Goal: Check status: Check status

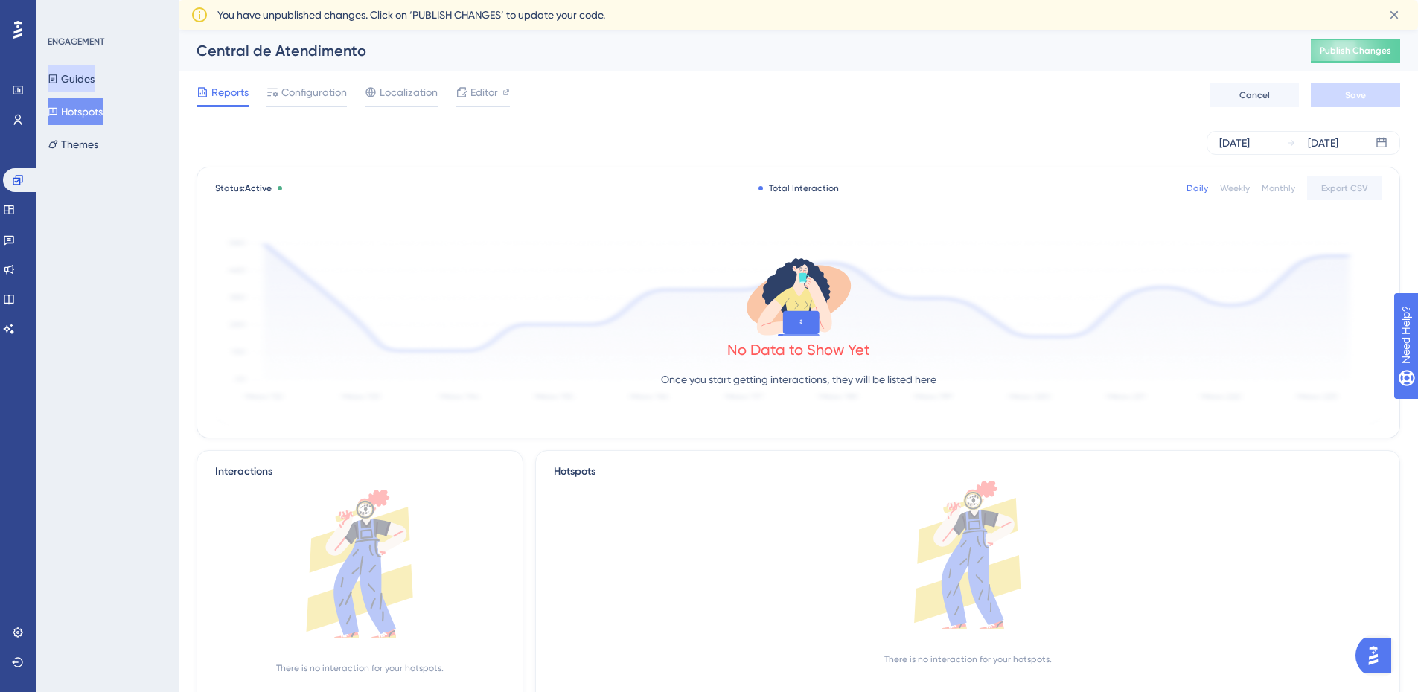
click at [95, 73] on button "Guides" at bounding box center [71, 79] width 47 height 27
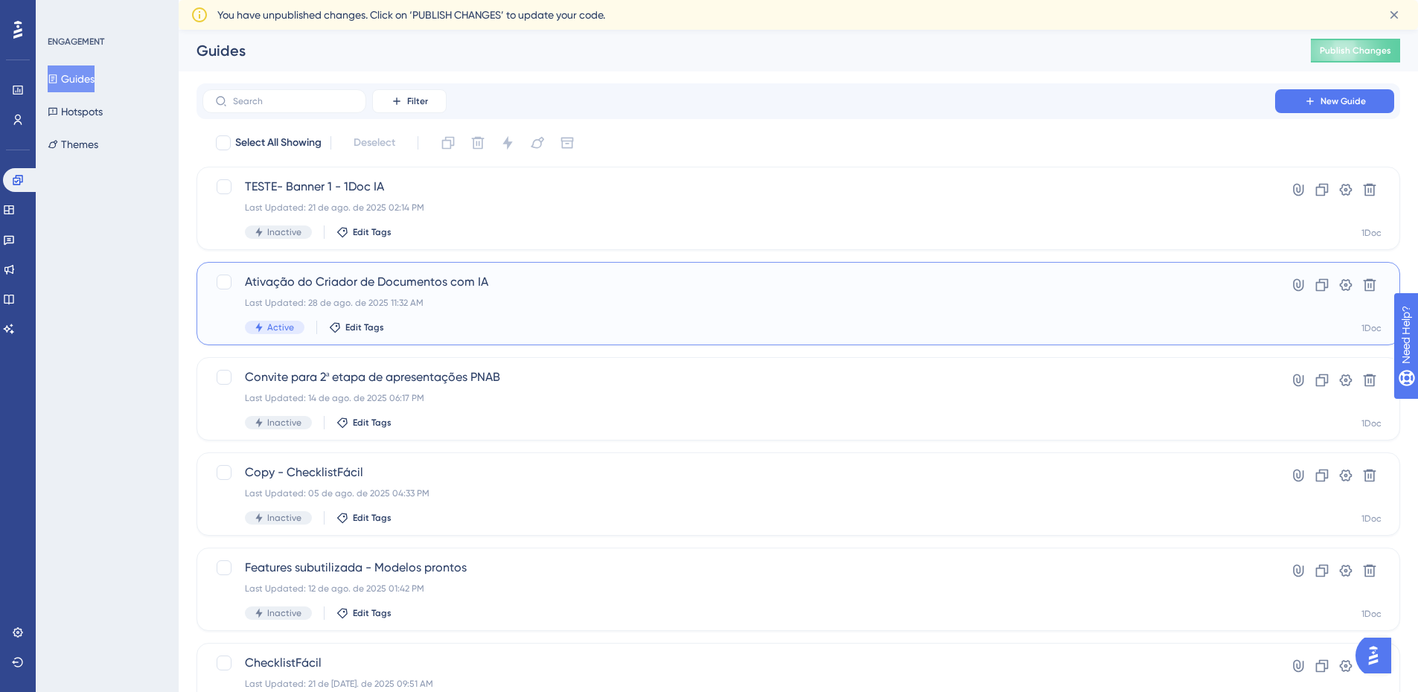
click at [481, 276] on span "Ativação do Criador de Documentos com IA" at bounding box center [739, 282] width 988 height 18
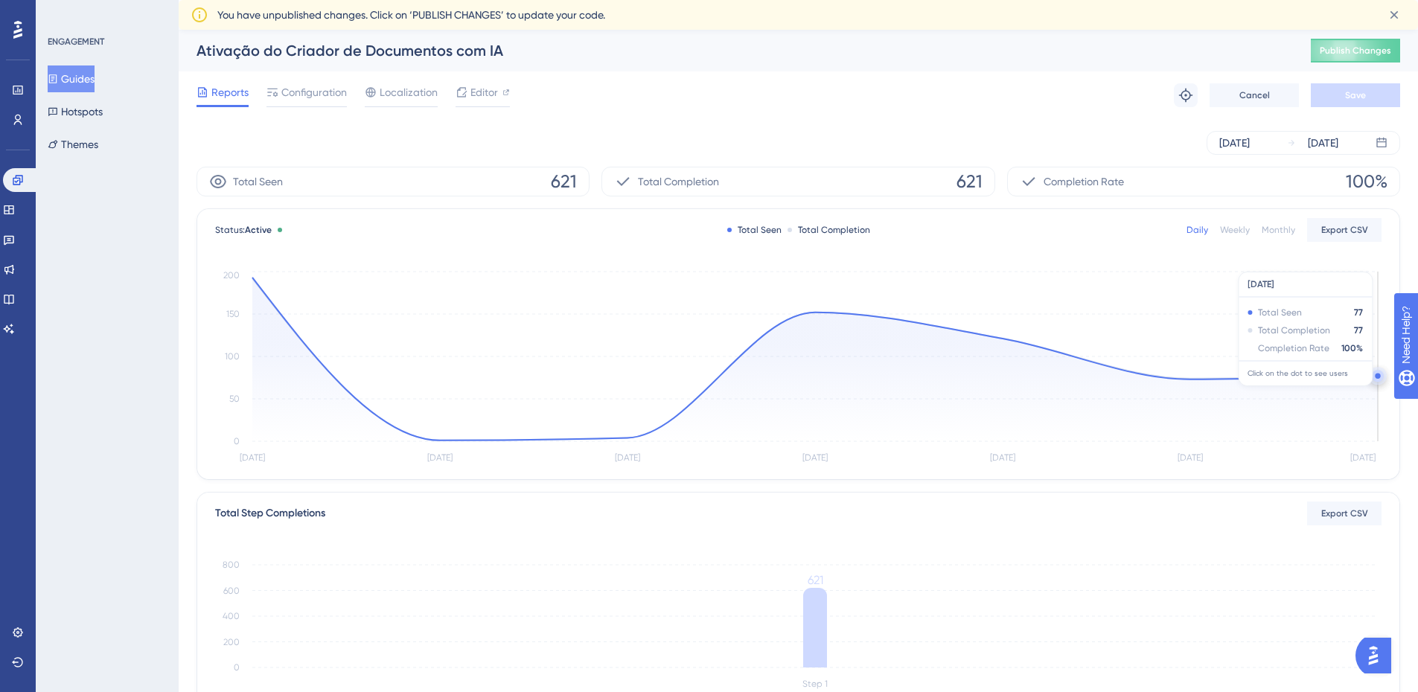
click at [1309, 376] on icon "Aug 22 Aug 23 Aug 24 Aug 25 Aug 26 Aug 27 Aug 28 0 50 100 150 200" at bounding box center [798, 368] width 1167 height 200
click at [1208, 377] on icon "Aug 22 Aug 23 Aug 24 Aug 25 Aug 26 Aug 27 Aug 28 0 50 100 150 200" at bounding box center [798, 368] width 1167 height 200
click at [1193, 380] on circle at bounding box center [1189, 379] width 5 height 5
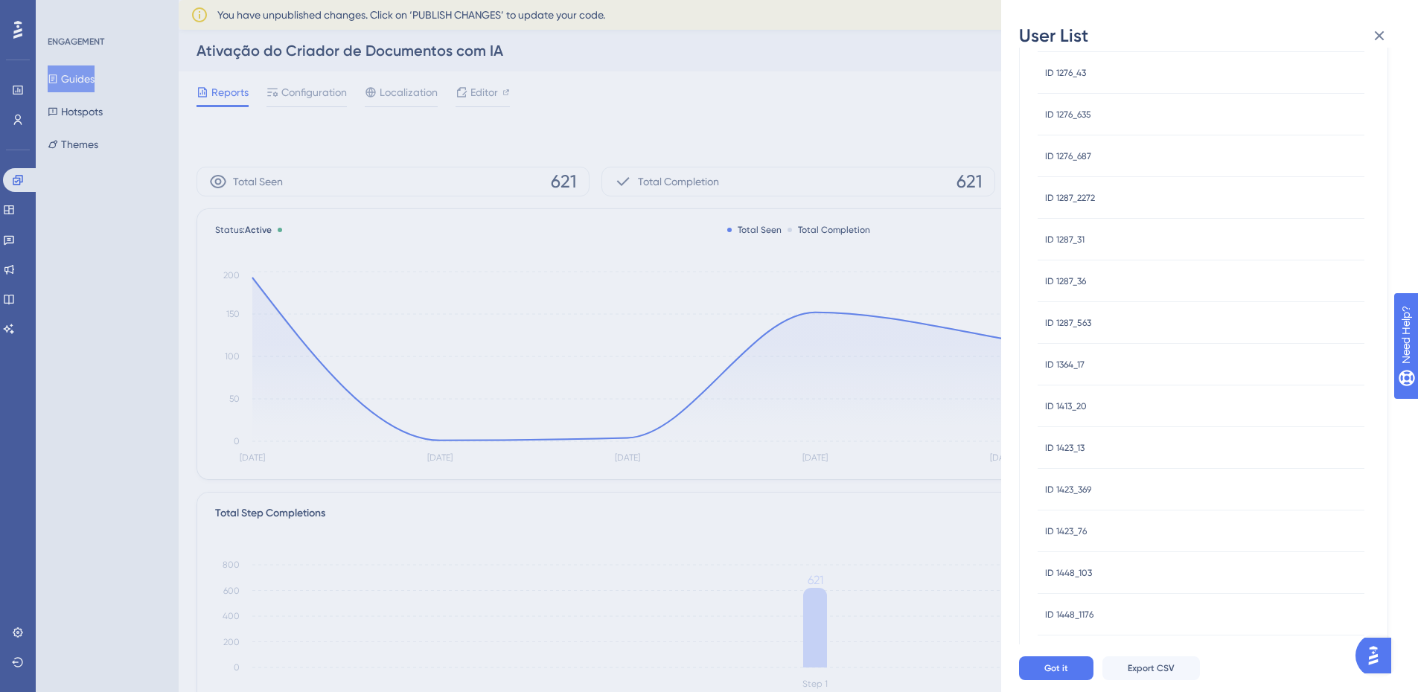
scroll to position [438, 0]
click at [1375, 36] on icon at bounding box center [1380, 36] width 18 height 18
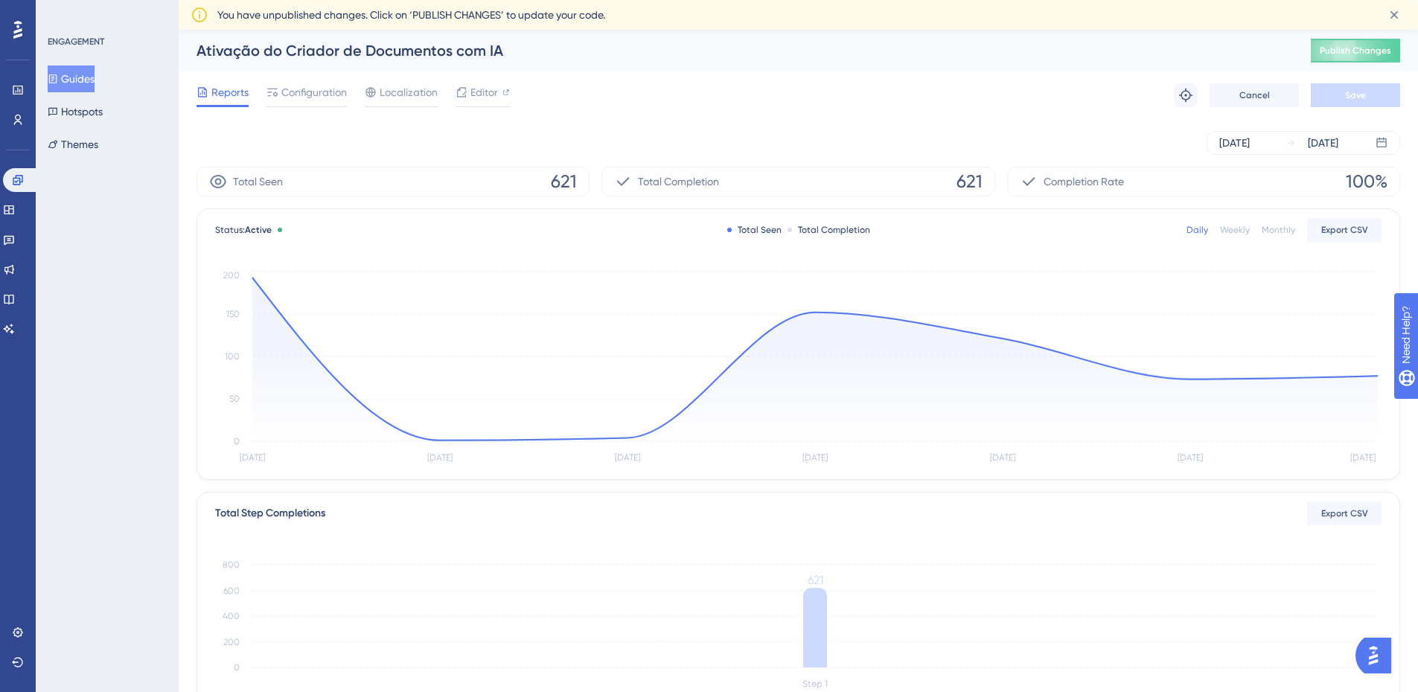
click at [132, 225] on div "ENGAGEMENT Guides Hotspots Themes" at bounding box center [107, 346] width 143 height 692
